Goal: Register for event/course

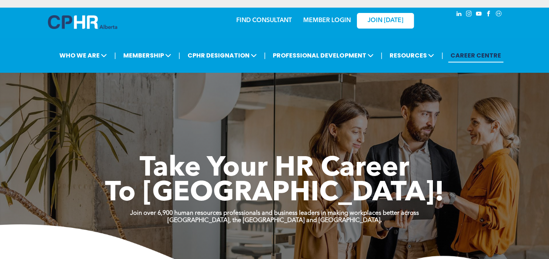
click at [330, 46] on div "| WHO WE ARE ASSOCIATION About CPHR [GEOGRAPHIC_DATA] Board of Directors Team C…" at bounding box center [274, 55] width 549 height 35
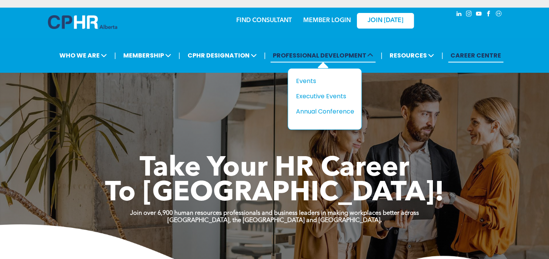
click at [330, 52] on span "PROFESSIONAL DEVELOPMENT" at bounding box center [323, 55] width 105 height 14
click at [317, 79] on div "Events" at bounding box center [322, 81] width 53 height 10
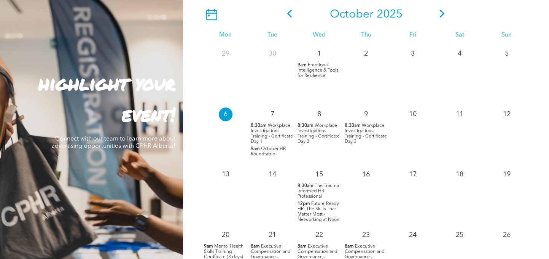
scroll to position [685, 0]
click at [442, 16] on icon at bounding box center [442, 14] width 11 height 8
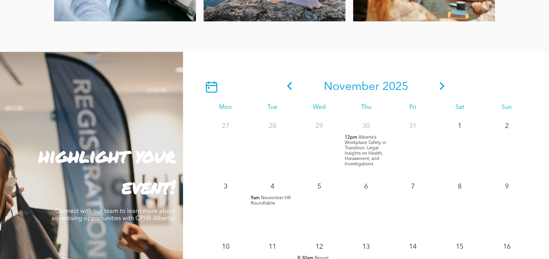
scroll to position [609, 0]
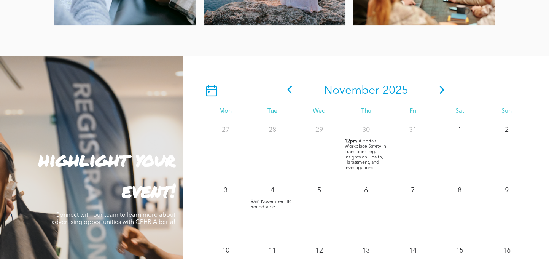
click at [442, 89] on icon at bounding box center [442, 90] width 5 height 8
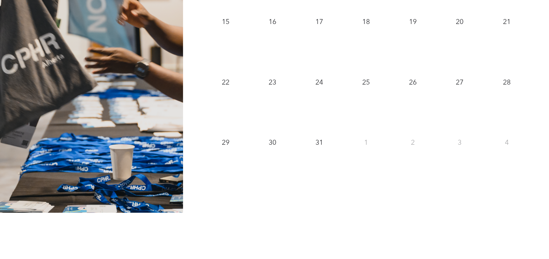
scroll to position [685, 0]
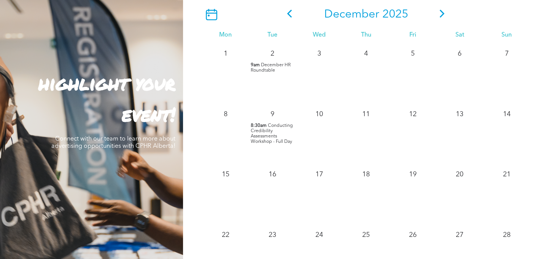
click at [440, 14] on icon at bounding box center [442, 14] width 11 height 8
click at [442, 16] on icon at bounding box center [442, 14] width 11 height 8
click at [445, 16] on icon at bounding box center [442, 14] width 11 height 8
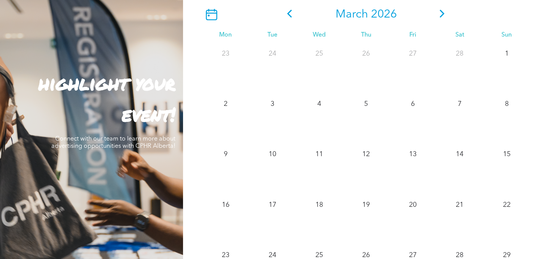
click at [291, 15] on icon at bounding box center [289, 14] width 11 height 8
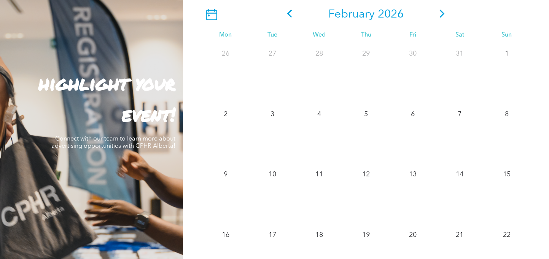
click at [290, 15] on icon at bounding box center [289, 14] width 11 height 8
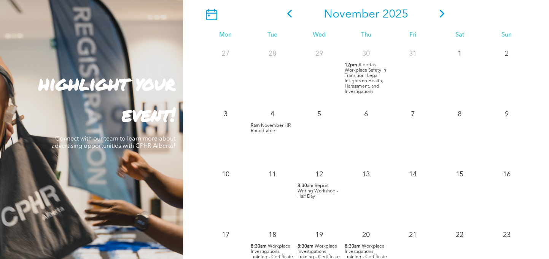
click at [290, 15] on icon at bounding box center [289, 14] width 11 height 8
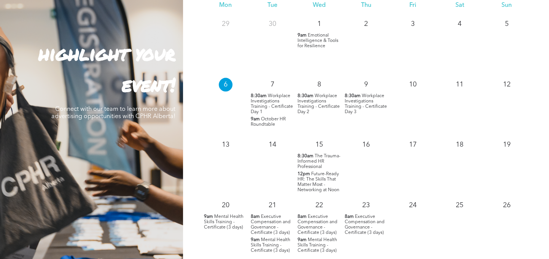
scroll to position [761, 0]
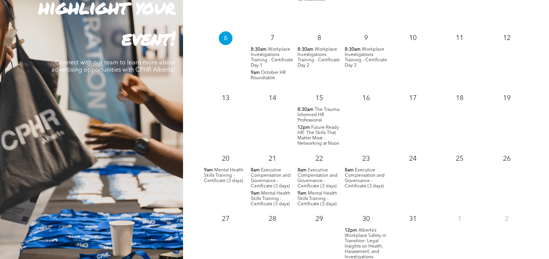
click at [224, 177] on span "Mental Health Skills Training - Certificate (3 days)" at bounding box center [224, 175] width 40 height 15
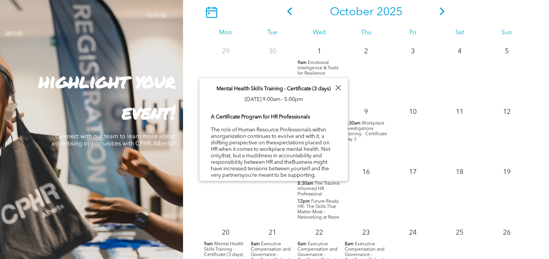
scroll to position [647, 0]
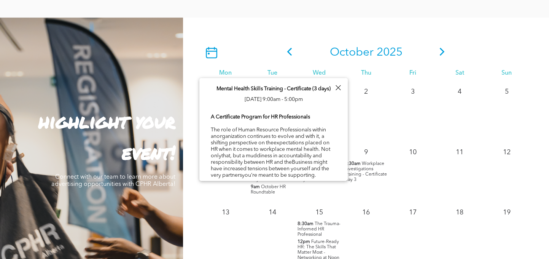
click at [338, 86] on div at bounding box center [338, 88] width 10 height 10
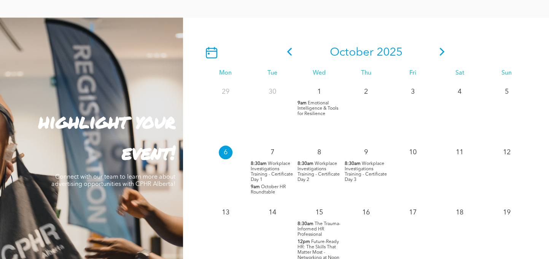
click at [287, 52] on icon at bounding box center [289, 52] width 11 height 8
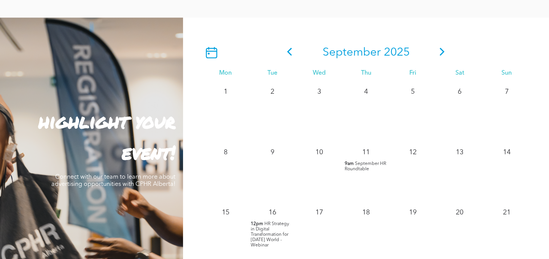
click at [292, 53] on icon at bounding box center [289, 52] width 11 height 8
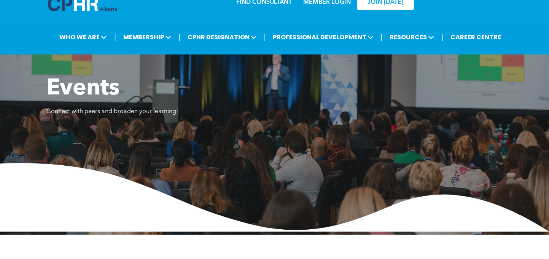
scroll to position [0, 0]
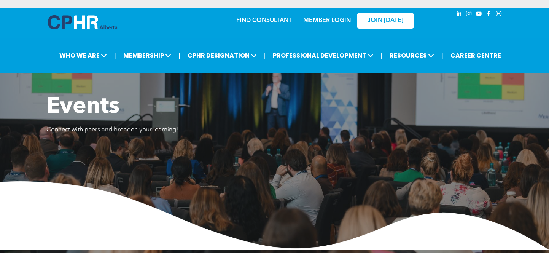
click at [77, 28] on img at bounding box center [82, 22] width 69 height 14
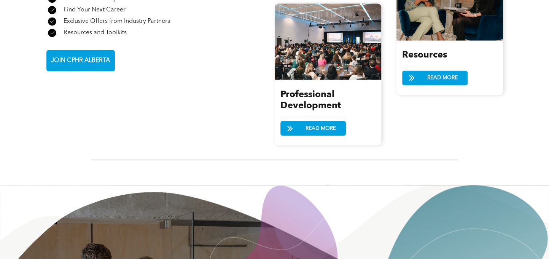
scroll to position [990, 0]
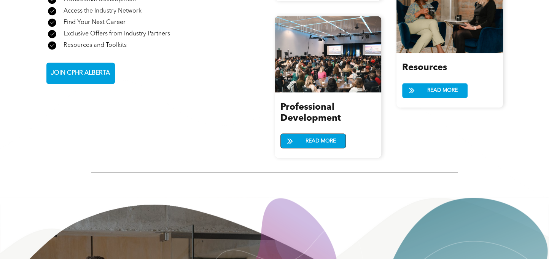
click at [317, 134] on span "READ MORE" at bounding box center [321, 141] width 36 height 14
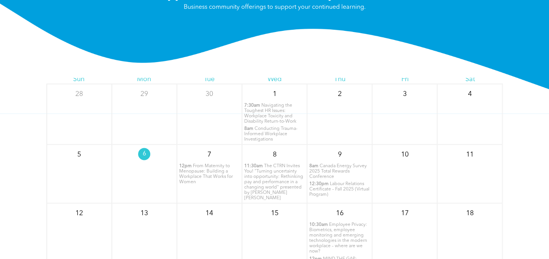
scroll to position [39, 0]
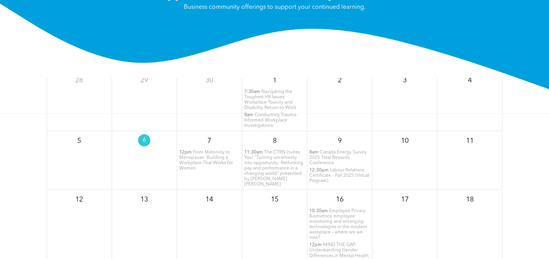
click at [211, 159] on span "From Maternity to Menopause: Building a Workplace That Works for Women" at bounding box center [206, 160] width 54 height 21
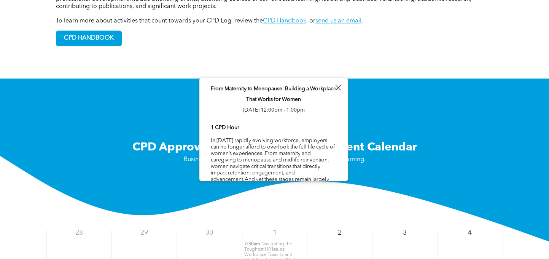
scroll to position [685, 0]
click at [339, 86] on div at bounding box center [338, 88] width 10 height 10
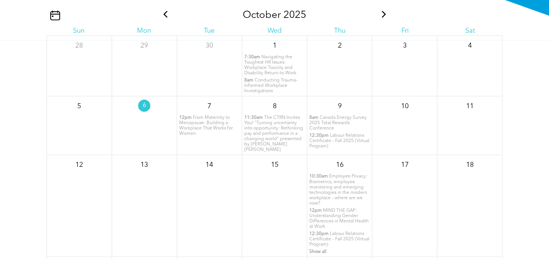
scroll to position [914, 0]
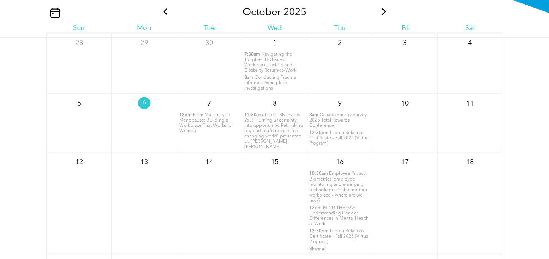
click at [202, 124] on span "From Maternity to Menopause: Building a Workplace That Works for Women" at bounding box center [206, 123] width 54 height 21
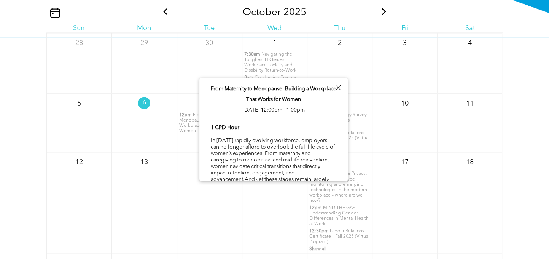
scroll to position [39, 0]
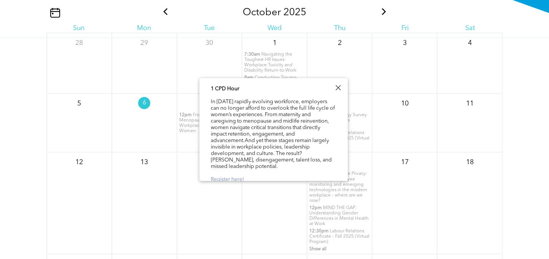
click at [230, 177] on link "Register here!" at bounding box center [228, 179] width 34 height 5
click at [336, 87] on div at bounding box center [338, 88] width 10 height 10
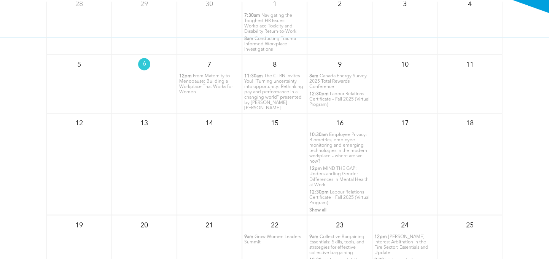
click at [334, 176] on span "MIND THE GAP: Understanding Gender Differences in Mental Health at Work" at bounding box center [338, 176] width 59 height 21
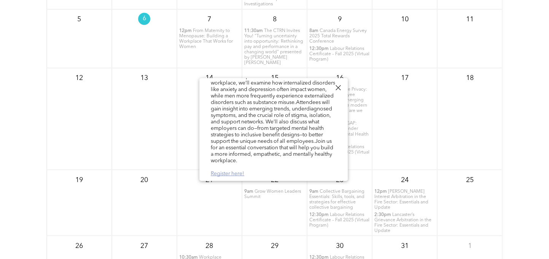
scroll to position [990, 0]
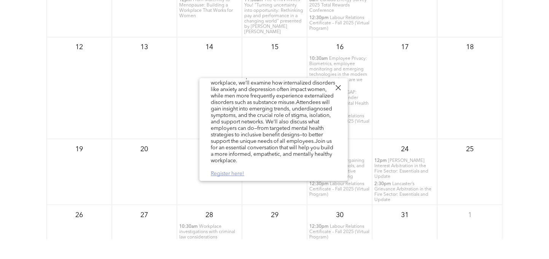
click at [229, 174] on link "Register here!" at bounding box center [228, 173] width 34 height 5
click at [338, 86] on div at bounding box center [338, 88] width 10 height 10
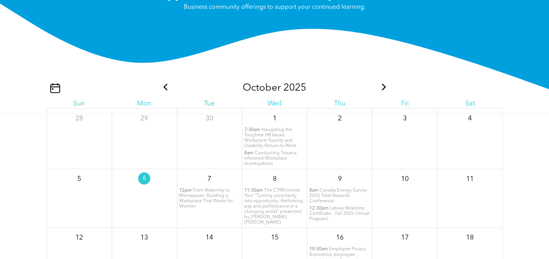
scroll to position [0, 0]
click at [382, 89] on icon at bounding box center [384, 87] width 4 height 7
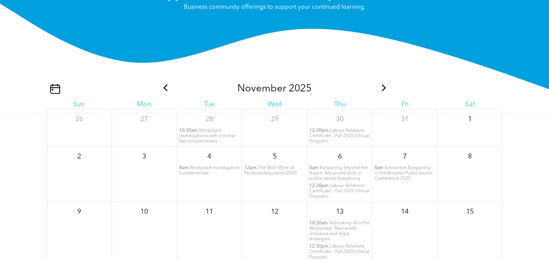
click at [209, 137] on span "Workplace investigations with criminal law considerations" at bounding box center [207, 135] width 56 height 15
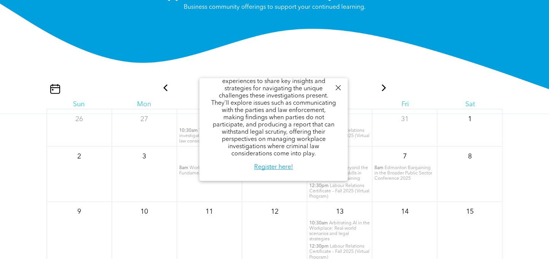
scroll to position [142, 0]
click at [268, 167] on link "Register here!" at bounding box center [273, 167] width 39 height 6
click at [338, 86] on div at bounding box center [338, 88] width 10 height 10
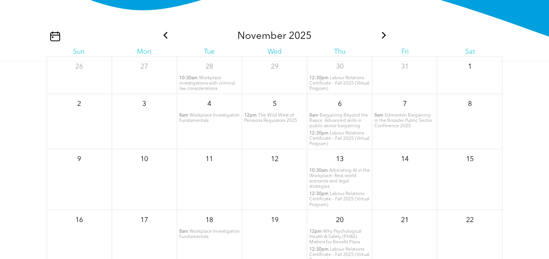
scroll to position [876, 0]
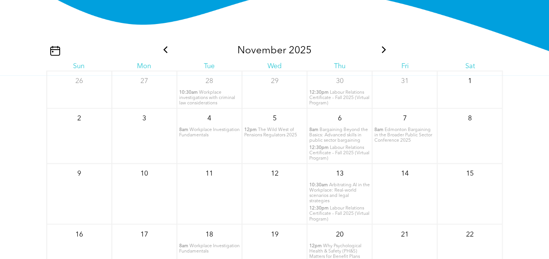
click at [382, 52] on icon at bounding box center [384, 49] width 4 height 7
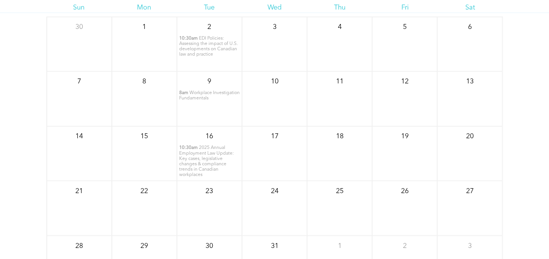
scroll to position [952, 0]
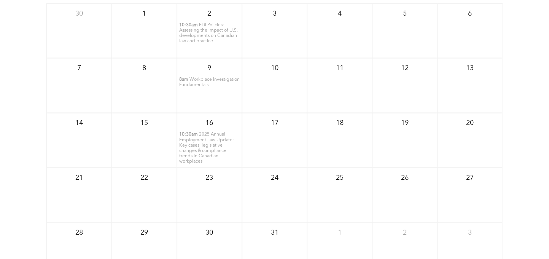
click at [209, 150] on span "2025 Annual Employment Law Update: Key cases, legislative changes & compliance …" at bounding box center [206, 147] width 55 height 31
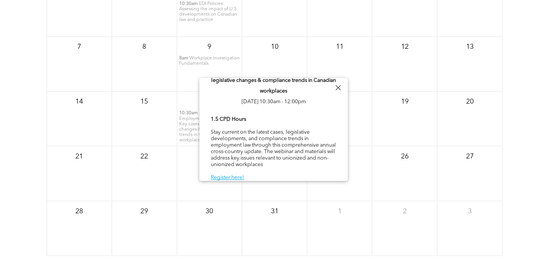
scroll to position [990, 0]
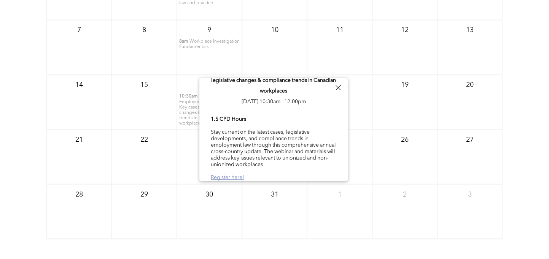
click at [230, 175] on link "Register here!" at bounding box center [228, 177] width 34 height 5
click at [339, 88] on div at bounding box center [338, 88] width 10 height 10
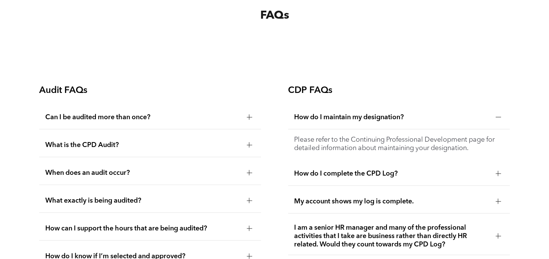
scroll to position [1294, 0]
